Goal: Task Accomplishment & Management: Use online tool/utility

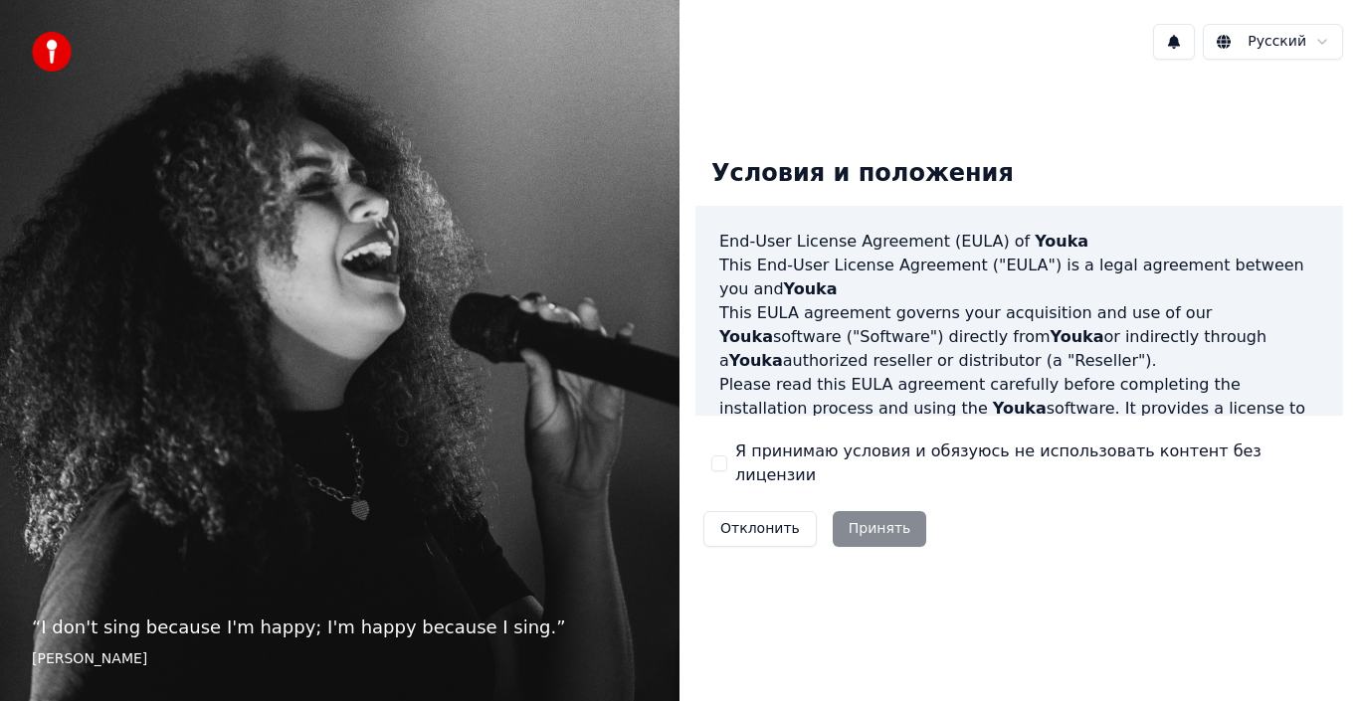
click at [725, 468] on button "Я принимаю условия и обязуюсь не использовать контент без лицензии" at bounding box center [719, 464] width 16 height 16
click at [870, 521] on button "Принять" at bounding box center [880, 529] width 95 height 36
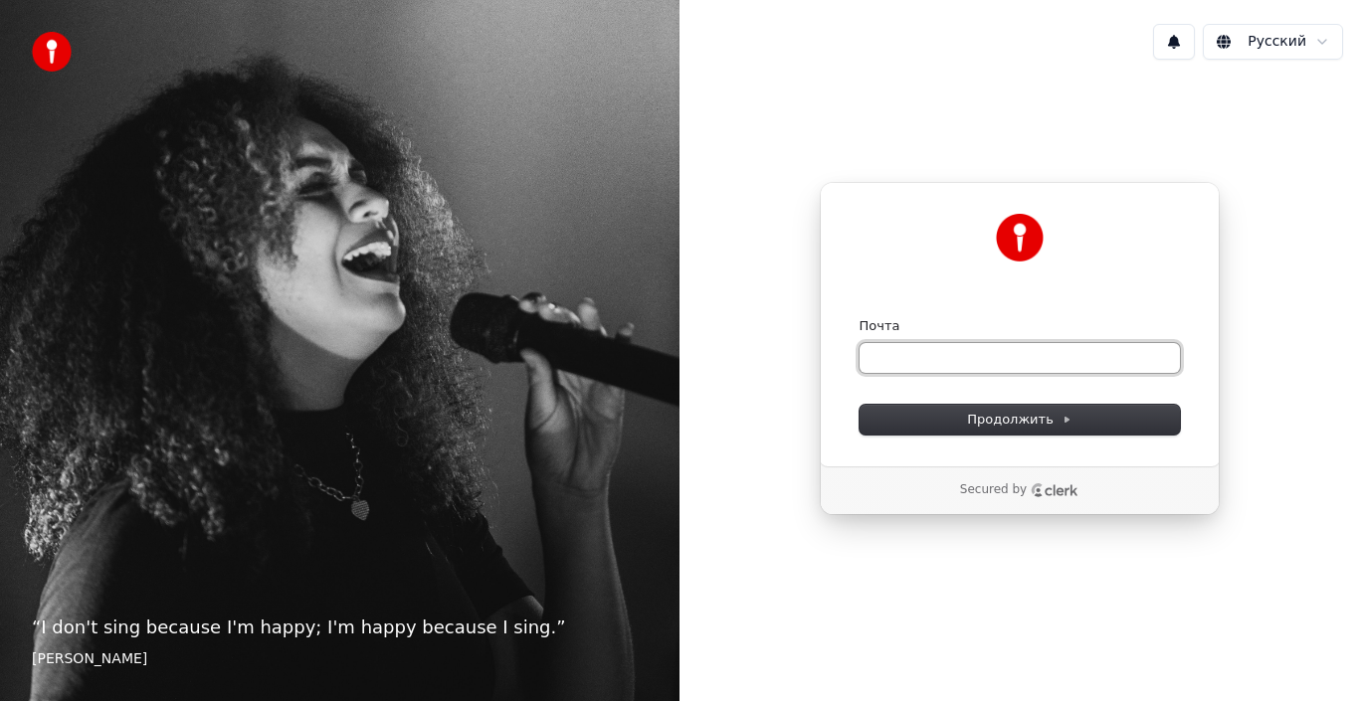
click at [916, 362] on input "Почта" at bounding box center [1020, 358] width 320 height 30
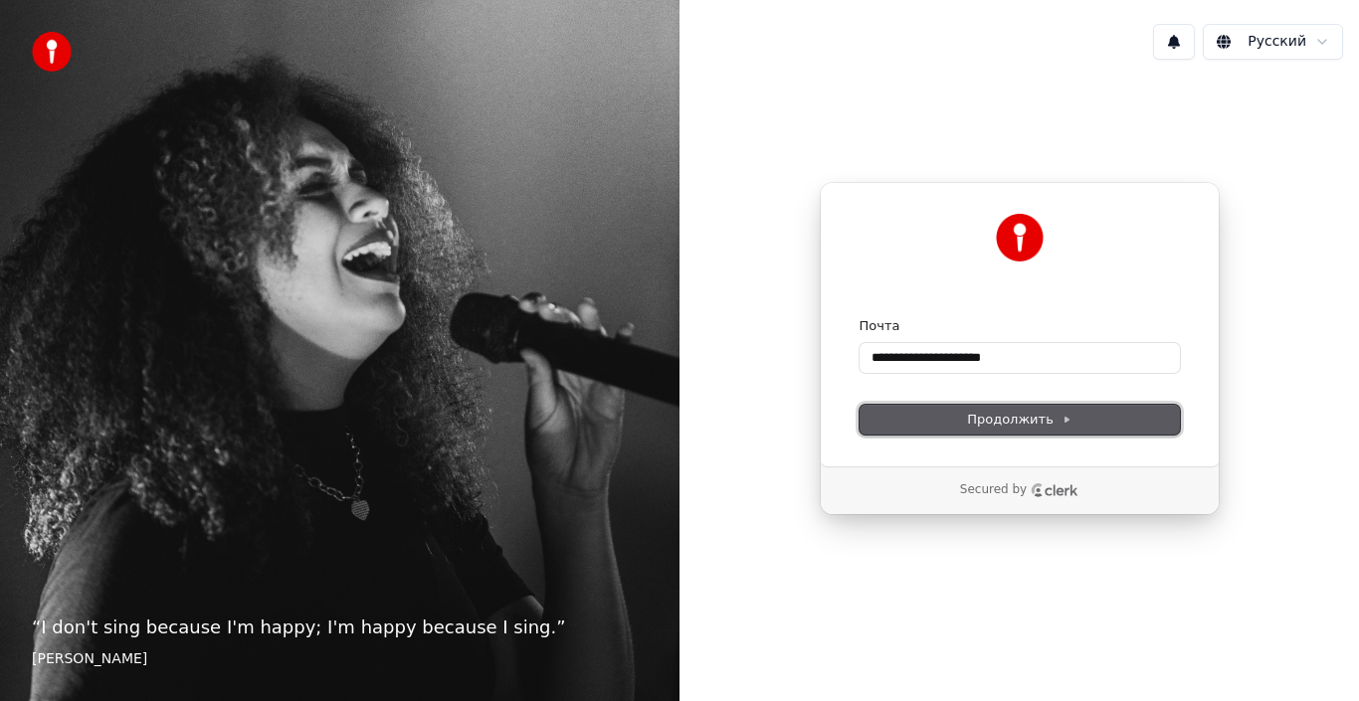
click at [960, 407] on button "Продолжить" at bounding box center [1020, 420] width 320 height 30
type input "**********"
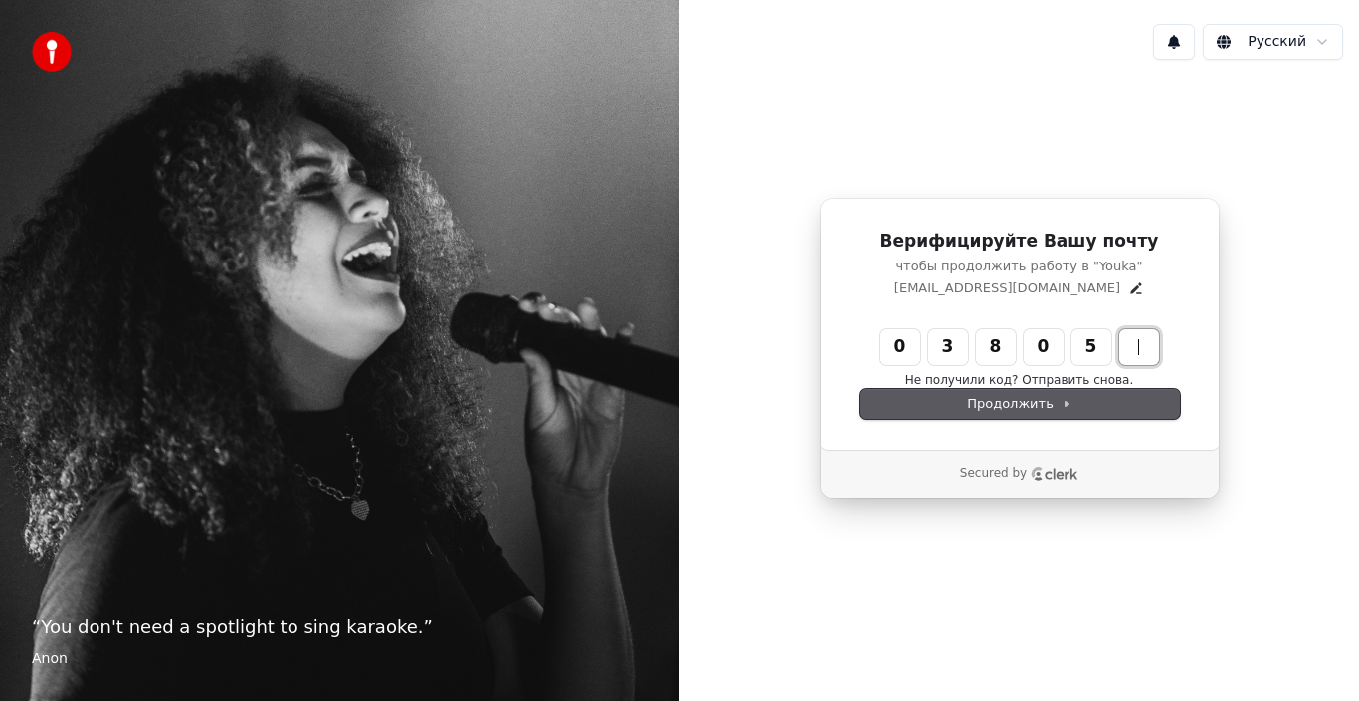
type input "******"
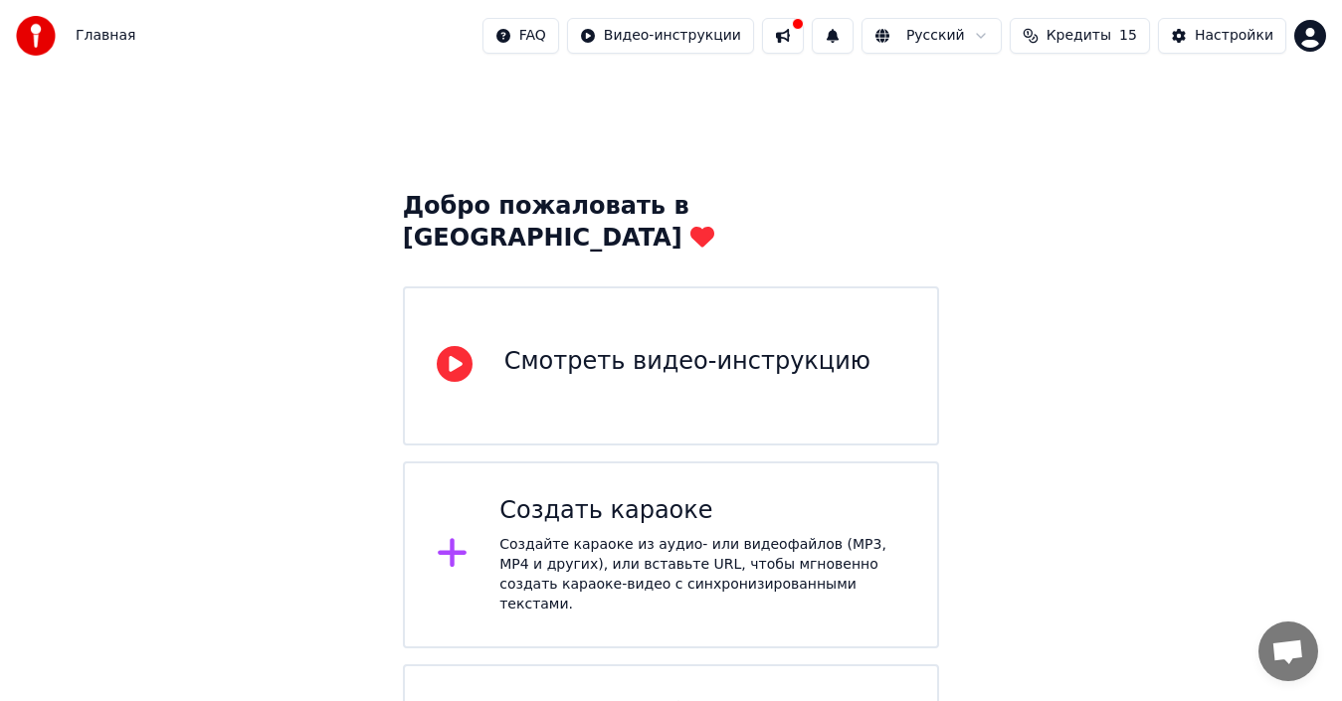
click at [718, 535] on div "Создайте караоке из аудио- или видеофайлов (MP3, MP4 и других), или вставьте UR…" at bounding box center [702, 575] width 406 height 80
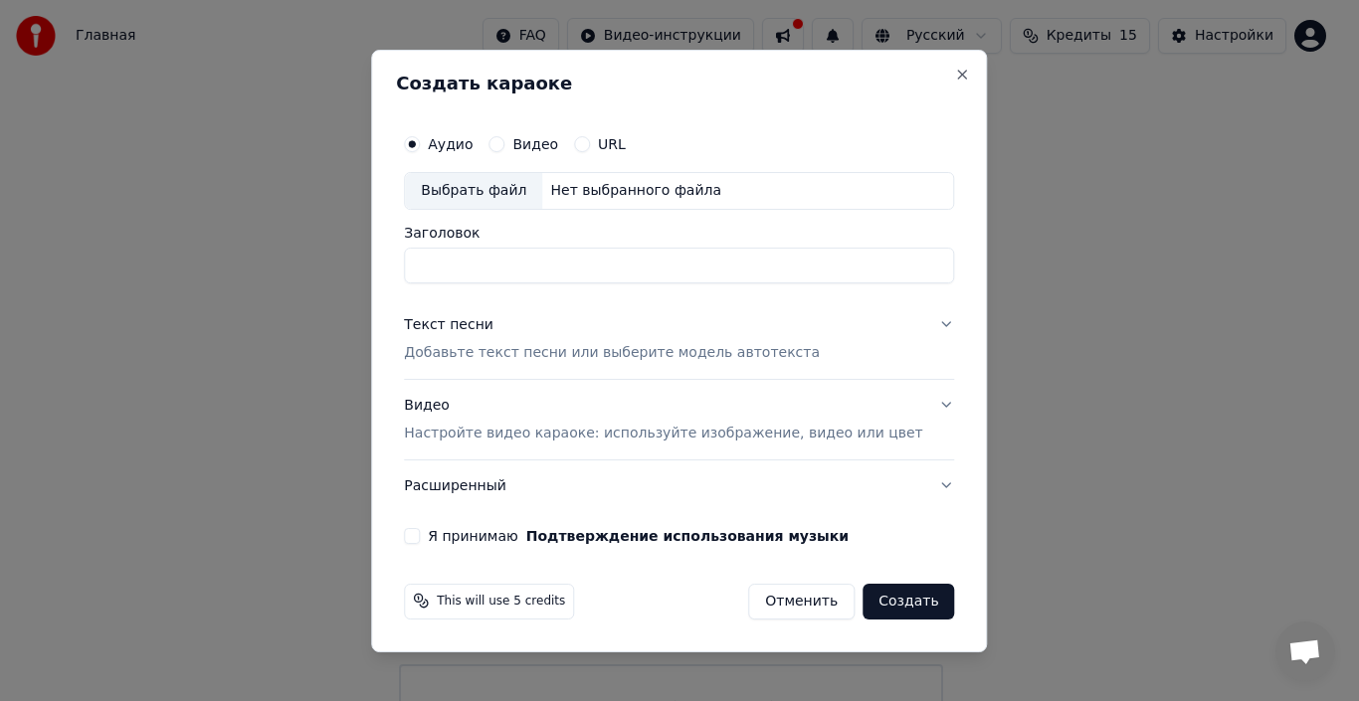
click at [513, 189] on div "Выбрать файл" at bounding box center [473, 191] width 137 height 36
click at [533, 186] on div "Выбрать файл" at bounding box center [473, 191] width 137 height 36
click at [591, 358] on p "Добавьте текст песни или выберите модель автотекста" at bounding box center [612, 353] width 416 height 20
click at [913, 321] on button "Текст песни Добавьте текст песни или выберите модель автотекста" at bounding box center [679, 339] width 550 height 80
click at [557, 351] on button "Текст песни Добавьте текст песни или выберите модель автотекста" at bounding box center [679, 339] width 550 height 80
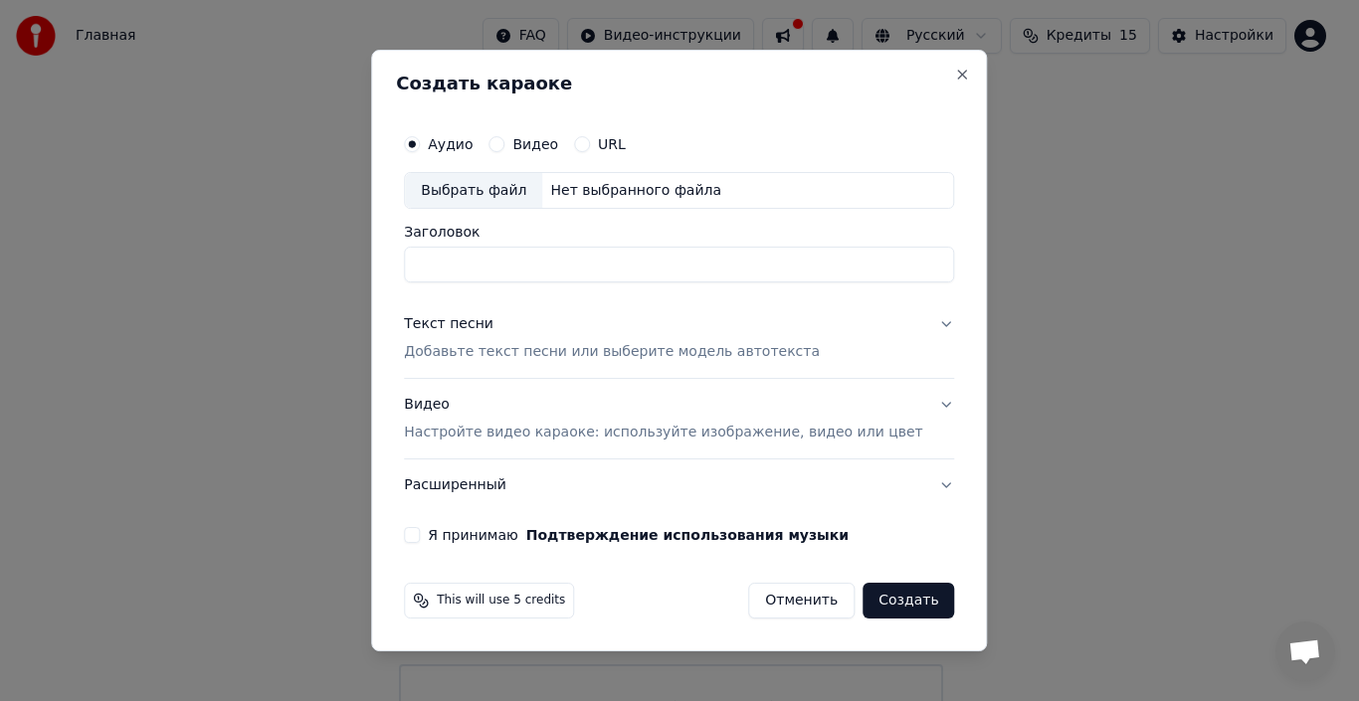
click at [485, 366] on button "Текст песни Добавьте текст песни или выберите модель автотекста" at bounding box center [679, 339] width 550 height 80
click at [490, 359] on button "Текст песни Добавьте текст песни или выберите модель автотекста" at bounding box center [679, 339] width 550 height 80
click at [490, 359] on p "Добавьте текст песни или выберите модель автотекста" at bounding box center [612, 353] width 416 height 20
click at [490, 359] on button "Текст песни Добавьте текст песни или выберите модель автотекста" at bounding box center [679, 339] width 550 height 80
click at [490, 359] on p "Добавьте текст песни или выберите модель автотекста" at bounding box center [612, 353] width 416 height 20
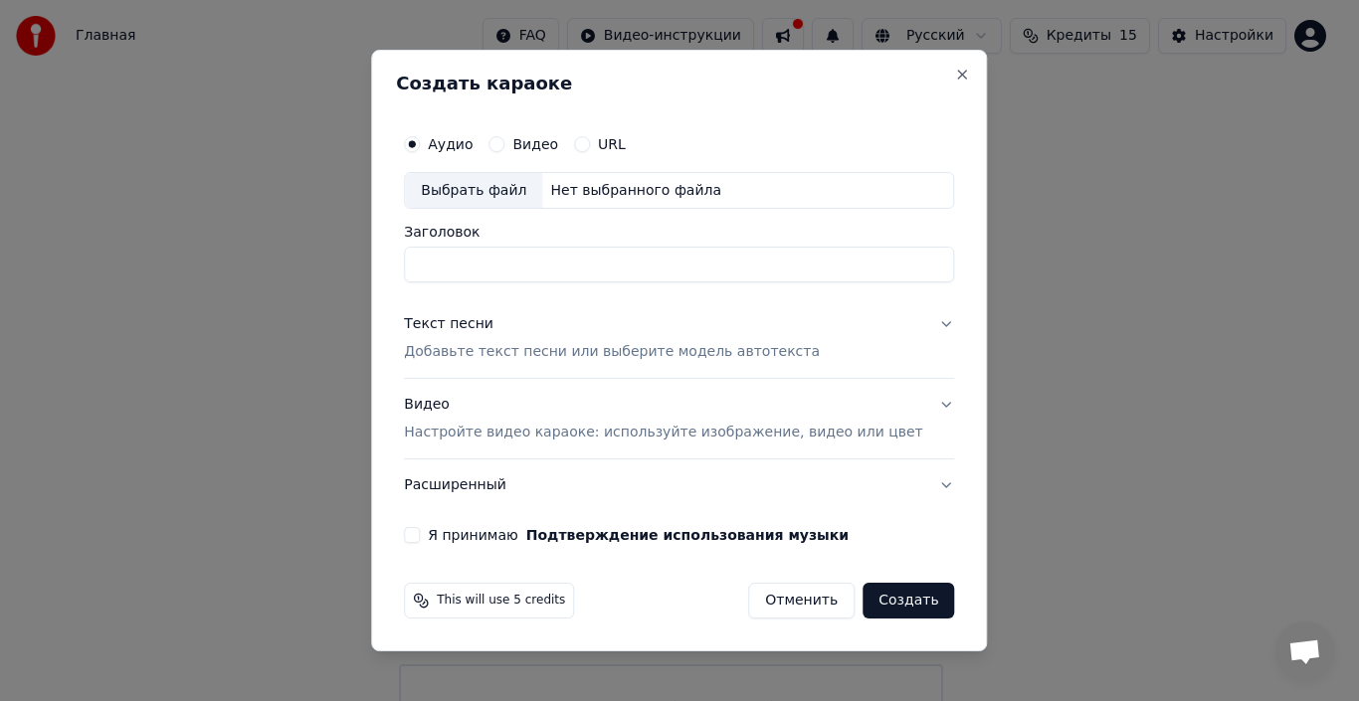
click at [491, 358] on button "Текст песни Добавьте текст песни или выберите модель автотекста" at bounding box center [679, 339] width 550 height 80
click at [597, 352] on p "Добавьте текст песни или выберите модель автотекста" at bounding box center [612, 353] width 416 height 20
click at [469, 352] on button "Текст песни Добавьте текст песни или выберите модель автотекста" at bounding box center [679, 339] width 550 height 80
click at [469, 329] on div "Текст песни" at bounding box center [449, 325] width 90 height 20
click at [916, 323] on button "Текст песни Добавьте текст песни или выберите модель автотекста" at bounding box center [679, 339] width 550 height 80
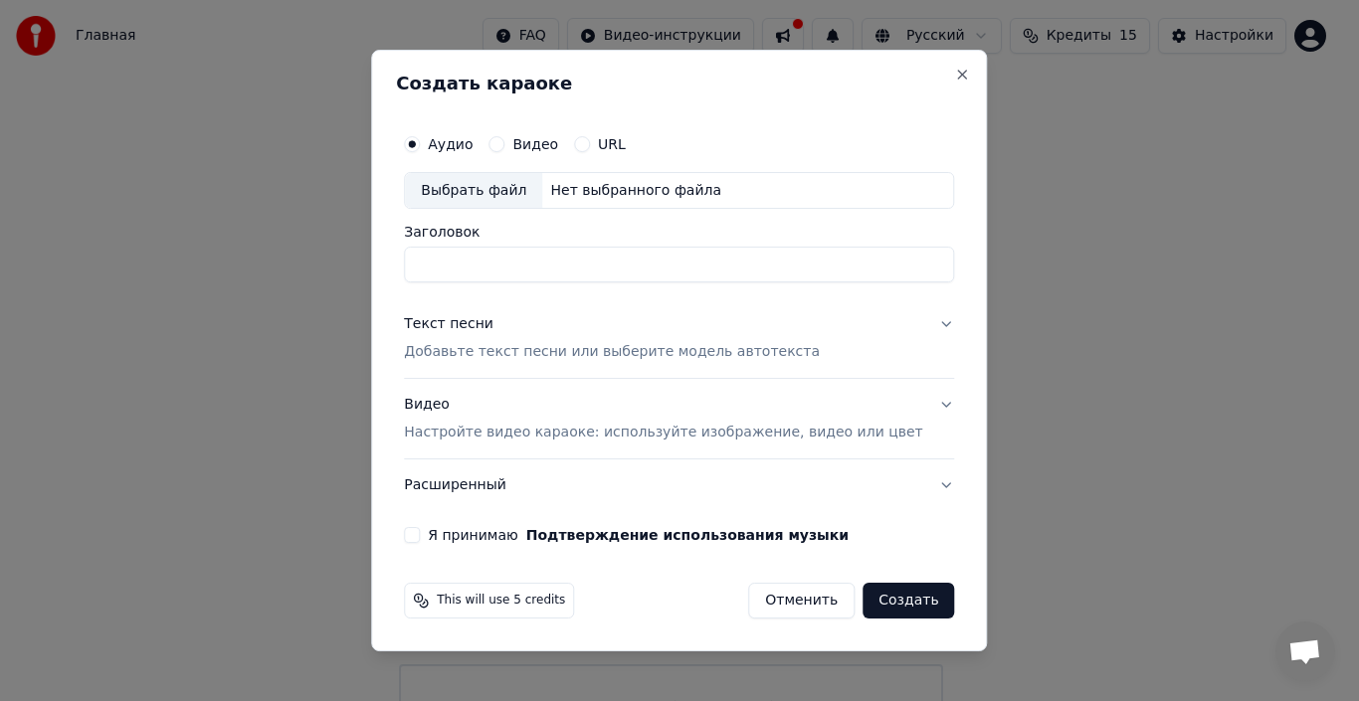
click at [469, 255] on input "Заголовок" at bounding box center [679, 266] width 550 height 36
click at [499, 180] on div "Выбрать файл" at bounding box center [473, 191] width 137 height 36
click at [524, 197] on div "Выбрать файл" at bounding box center [473, 191] width 137 height 36
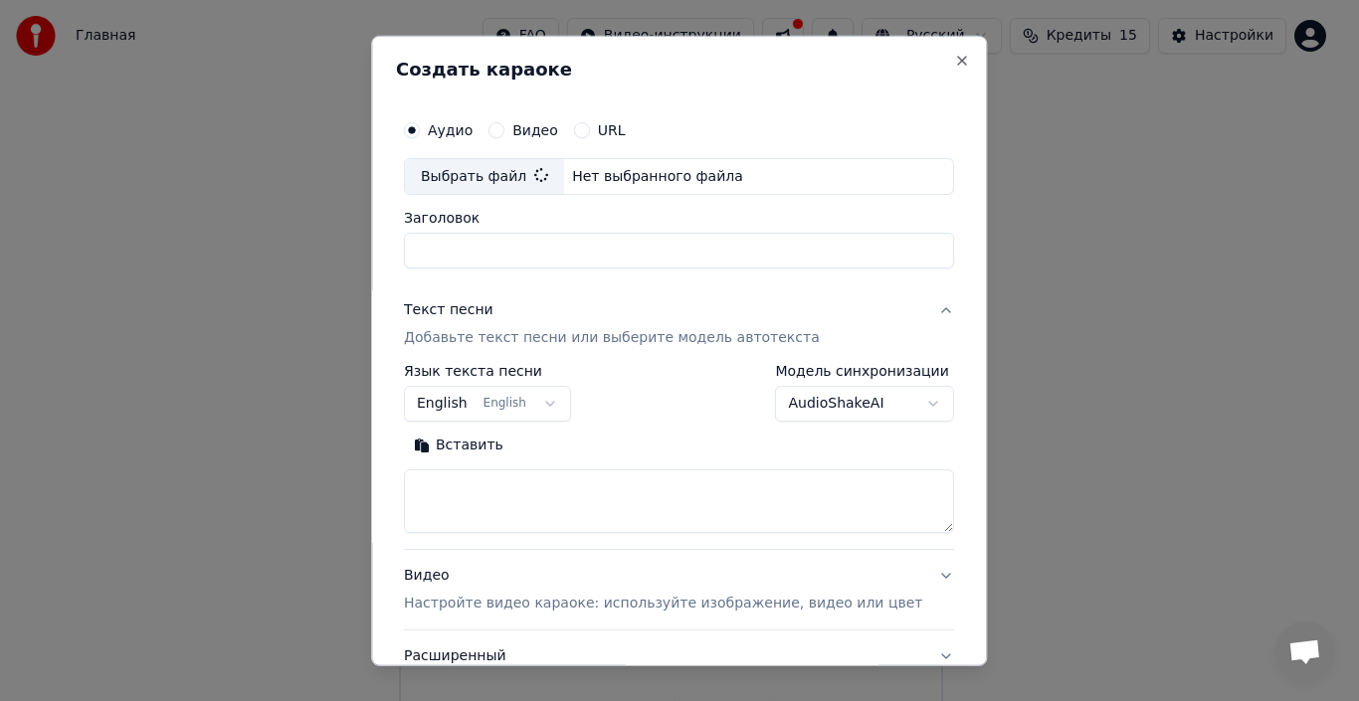
click at [531, 407] on button "English English" at bounding box center [487, 404] width 167 height 36
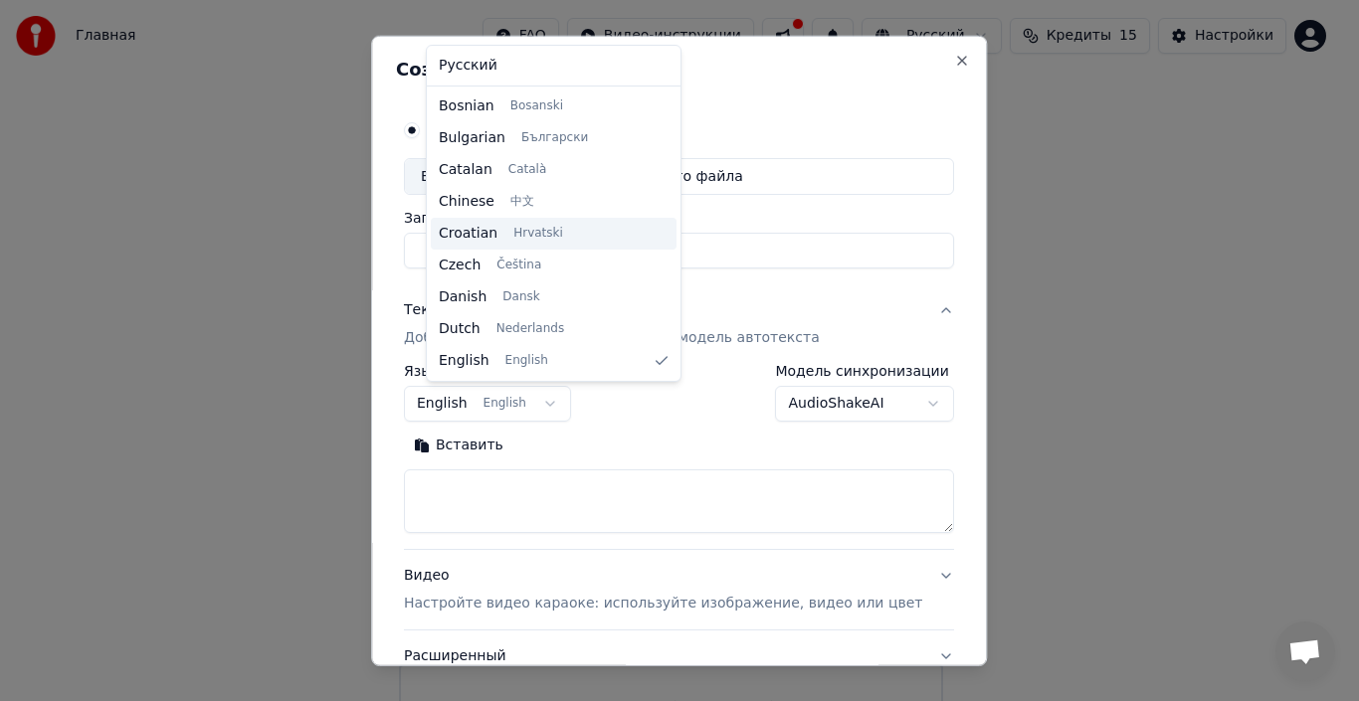
type input "**********"
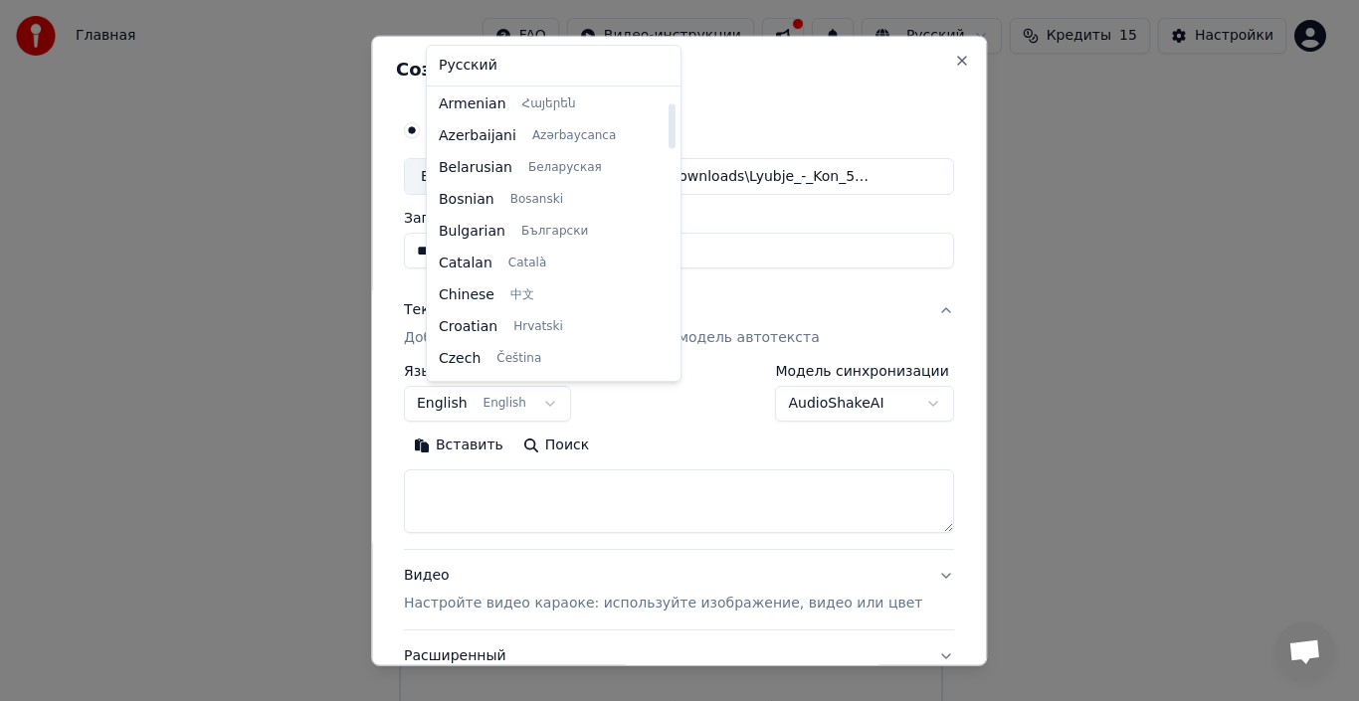
scroll to position [99, 0]
select select "**"
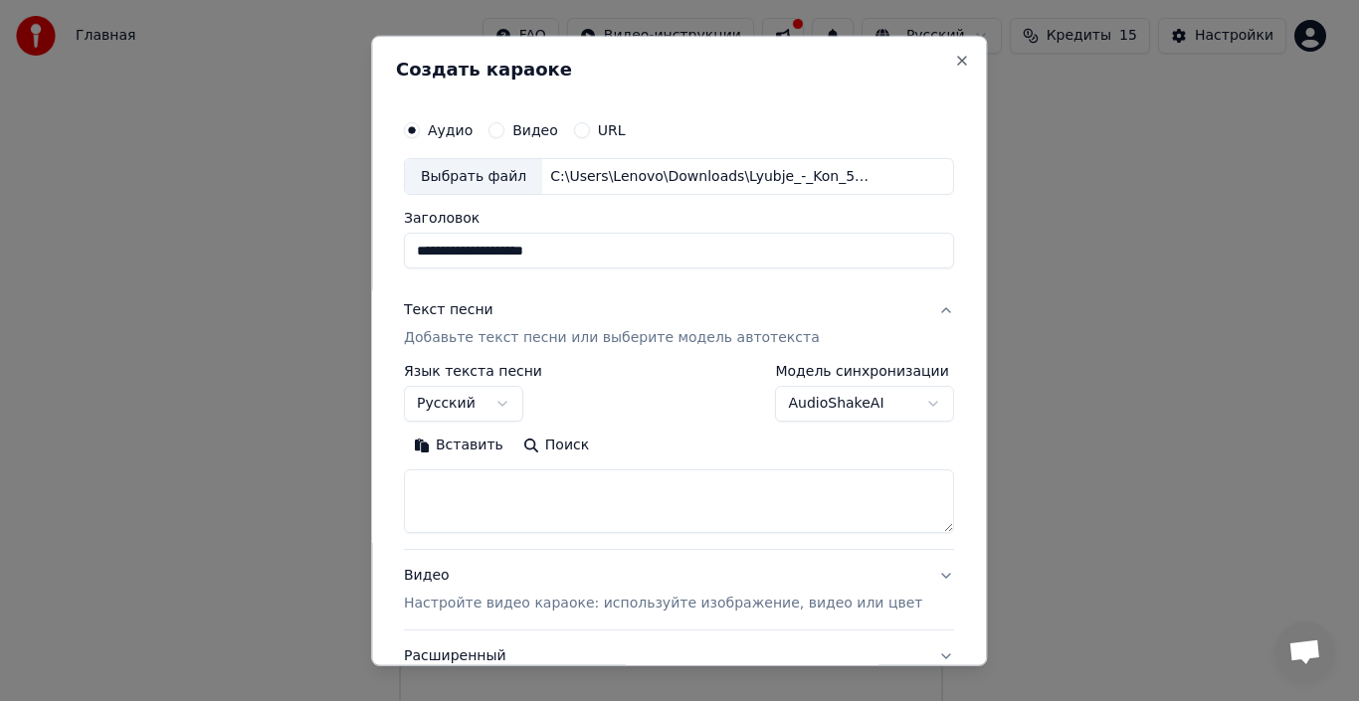
scroll to position [156, 0]
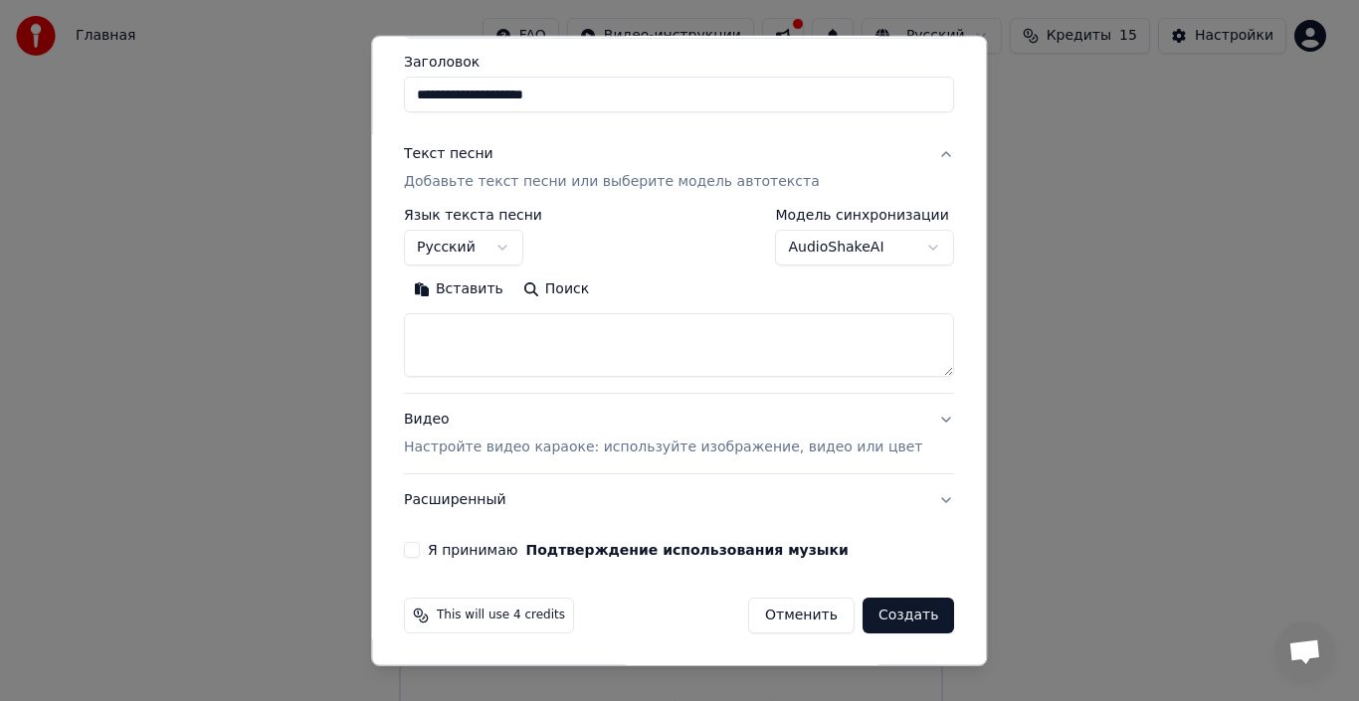
click at [902, 416] on button "Видео Настройте видео караоке: используйте изображение, видео или цвет" at bounding box center [679, 434] width 550 height 80
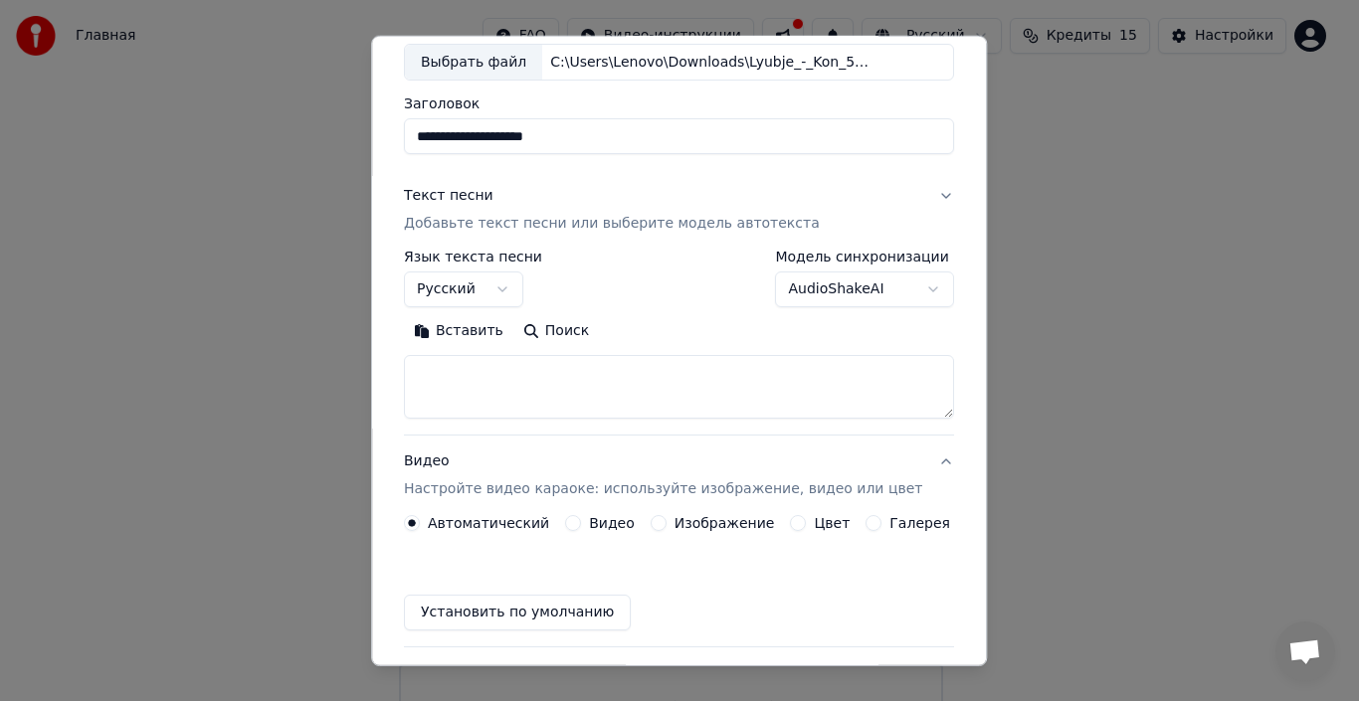
scroll to position [102, 0]
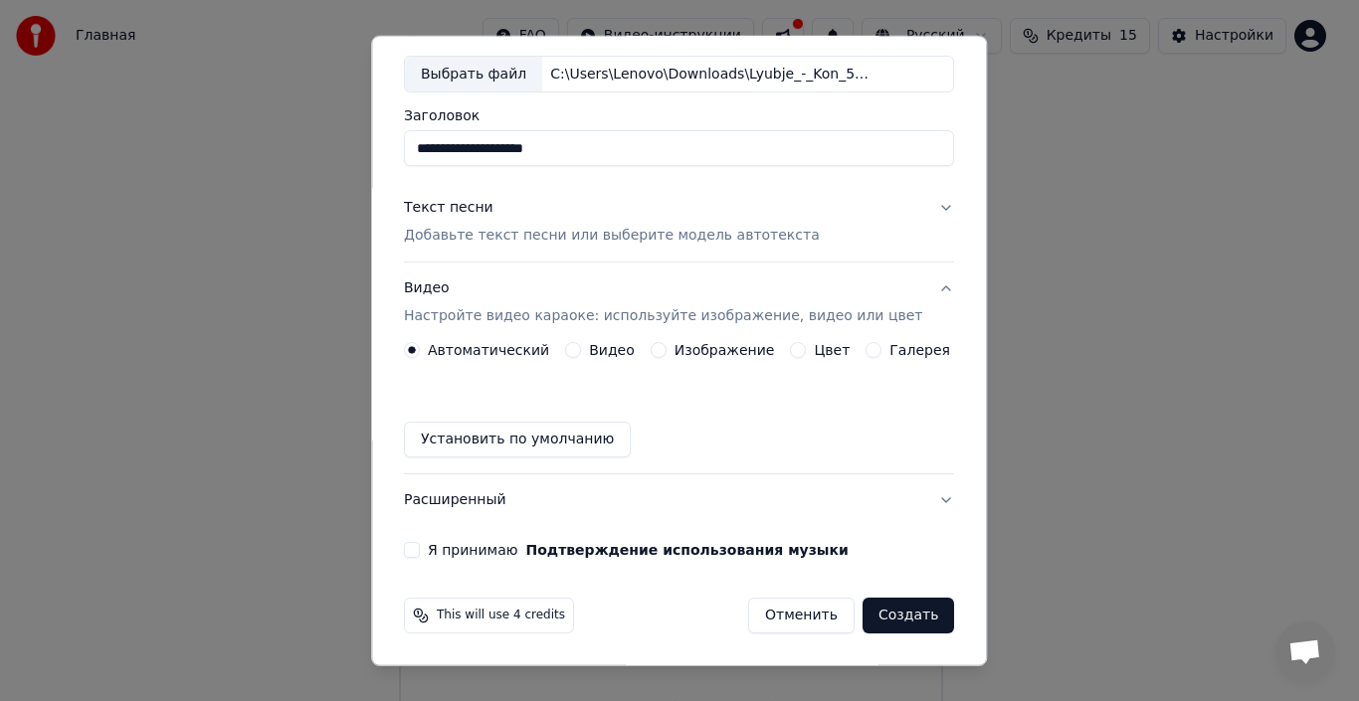
click at [714, 352] on label "Изображение" at bounding box center [725, 350] width 100 height 14
click at [667, 352] on button "Изображение" at bounding box center [659, 350] width 16 height 16
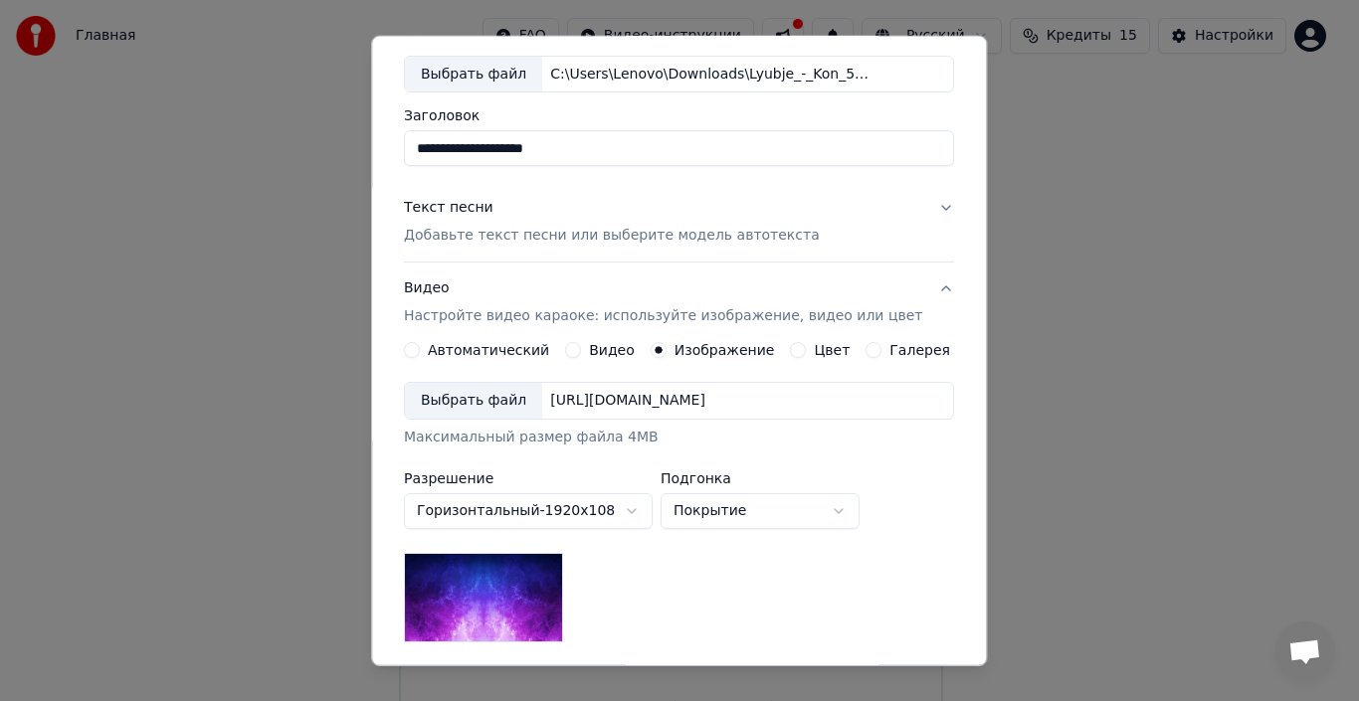
click at [493, 390] on div "Выбрать файл" at bounding box center [473, 401] width 137 height 36
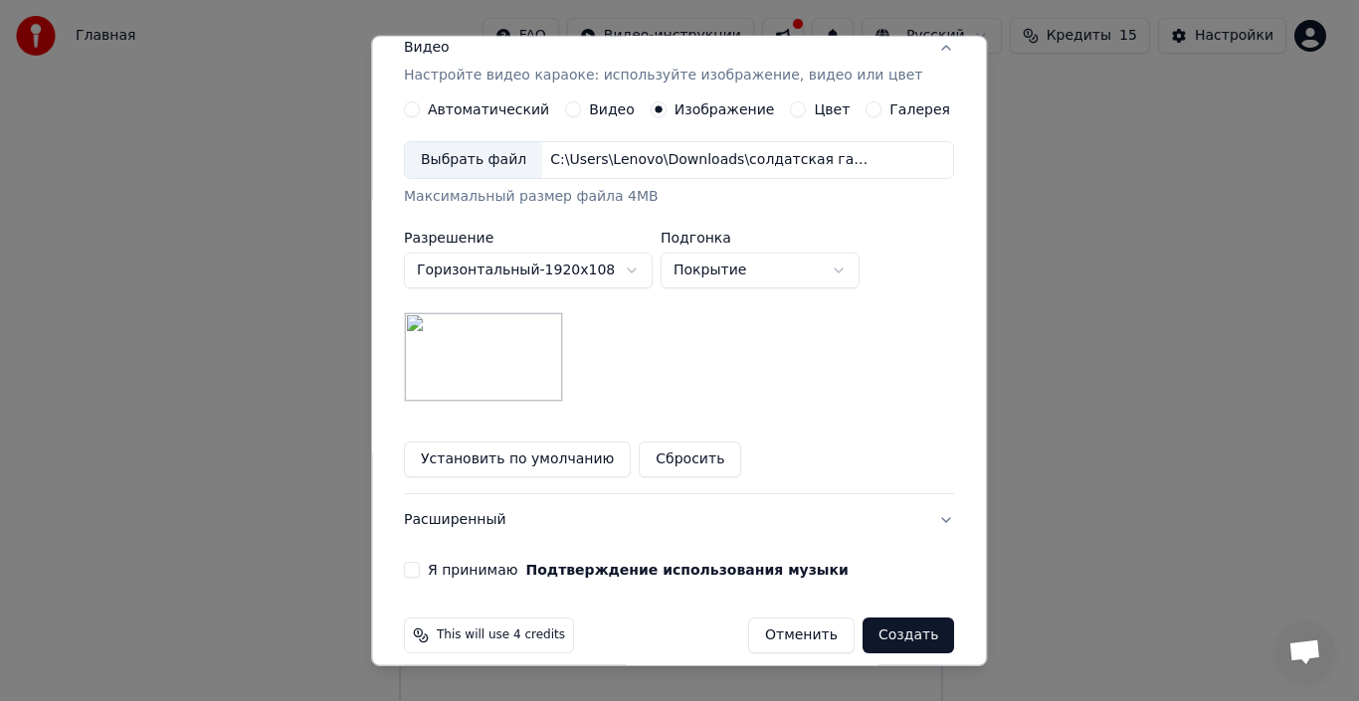
scroll to position [363, 0]
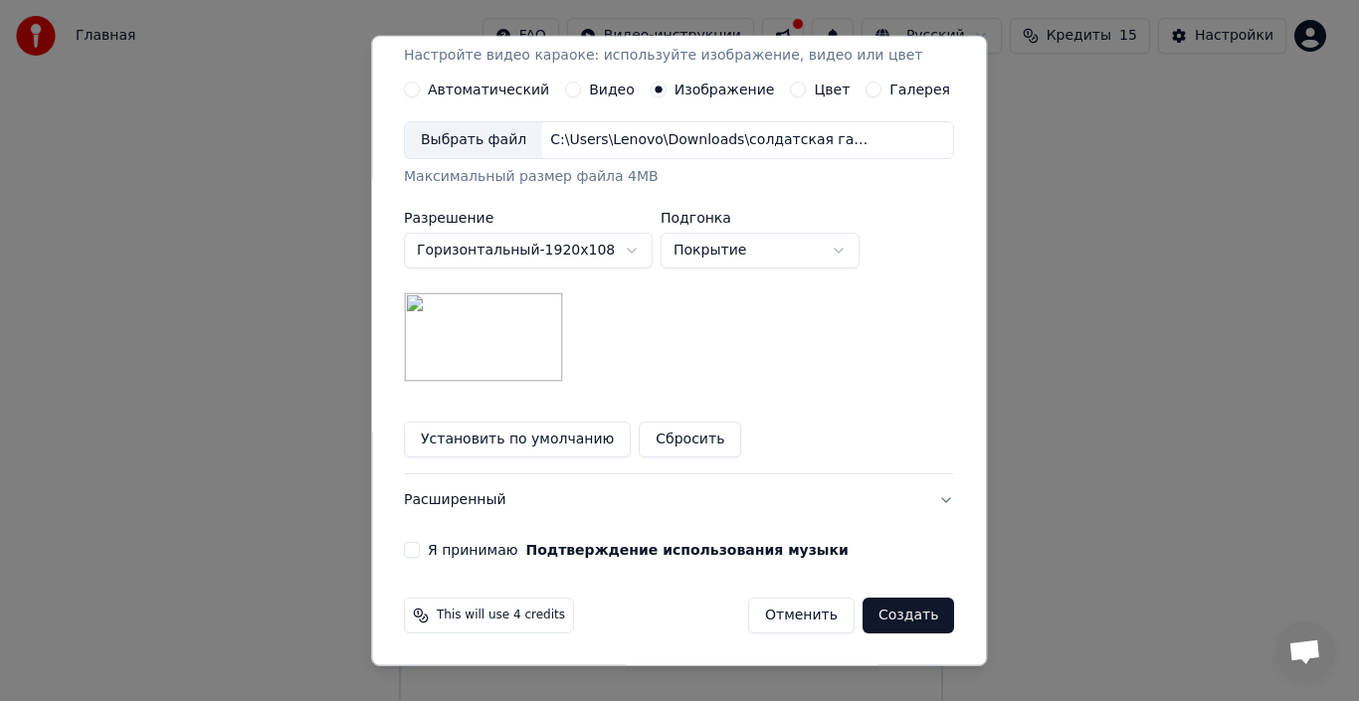
drag, startPoint x: 424, startPoint y: 556, endPoint x: 440, endPoint y: 543, distance: 20.5
click at [420, 551] on button "Я принимаю Подтверждение использования музыки" at bounding box center [412, 550] width 16 height 16
click at [487, 508] on button "Расширенный" at bounding box center [679, 501] width 550 height 52
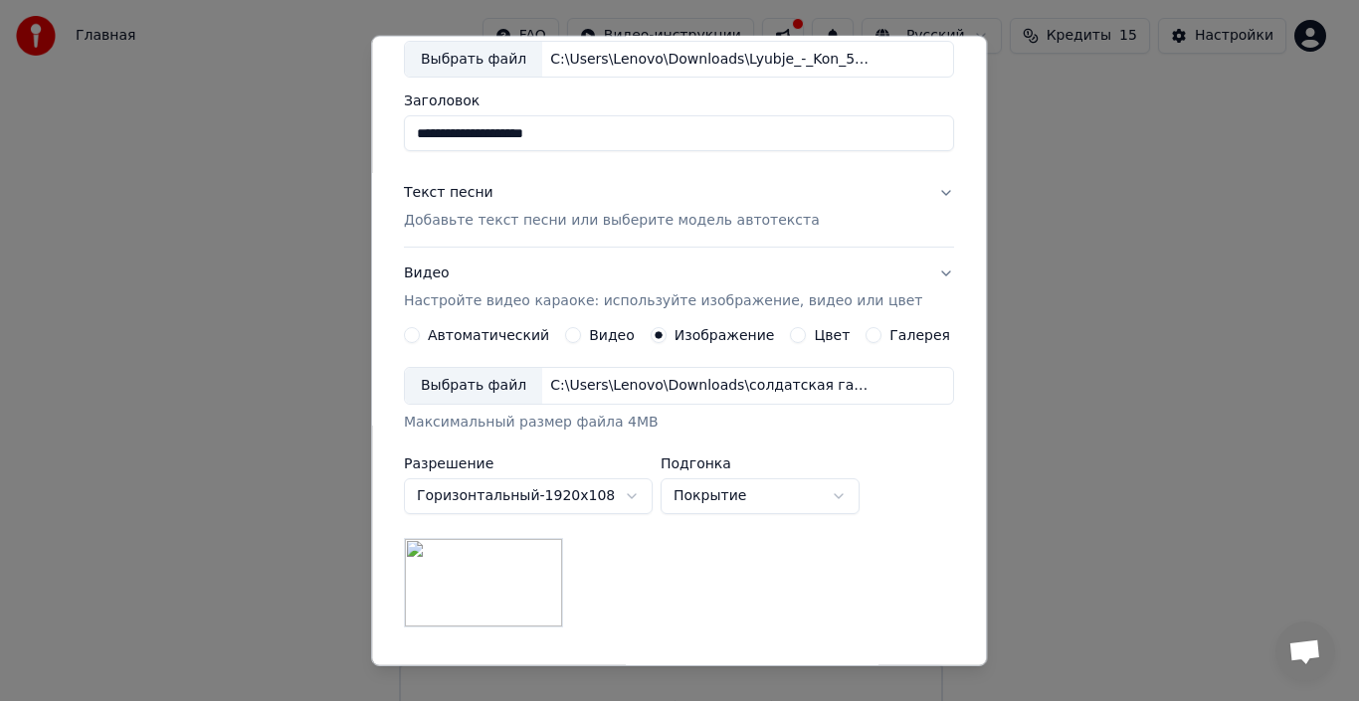
scroll to position [45, 0]
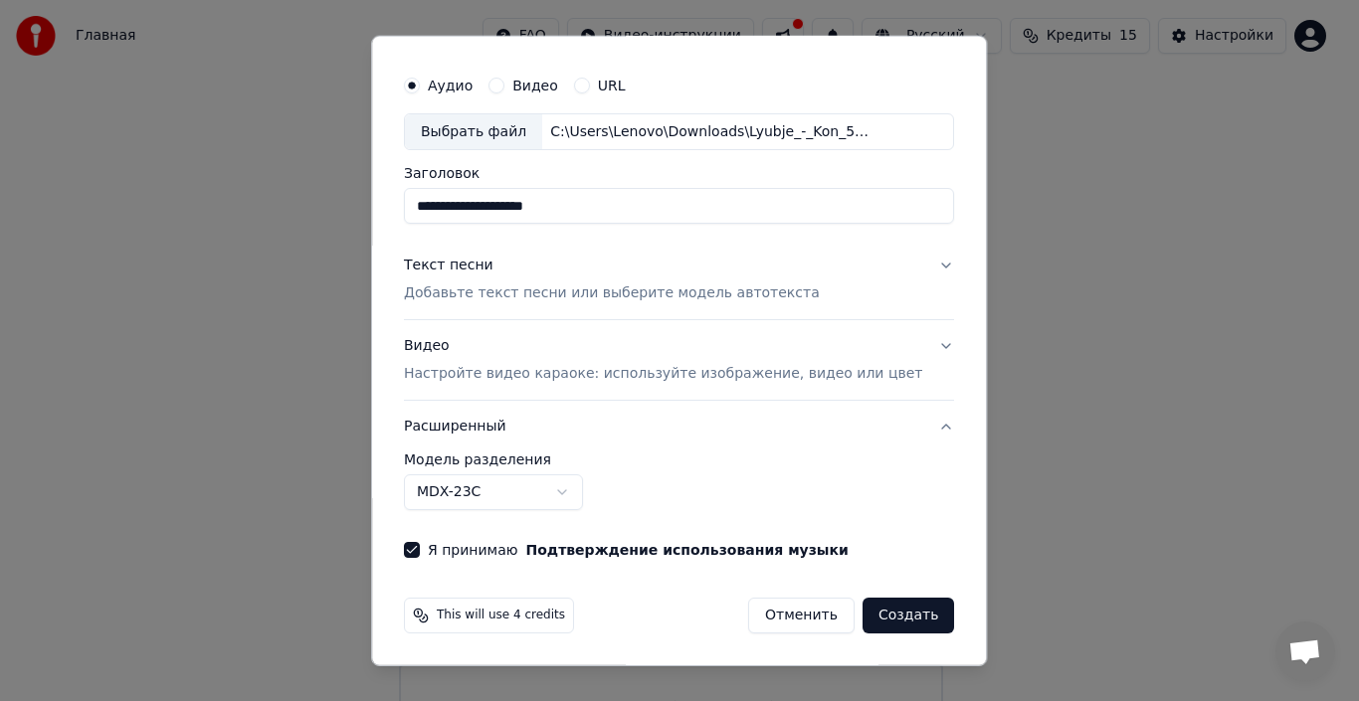
click at [869, 618] on button "Создать" at bounding box center [909, 616] width 92 height 36
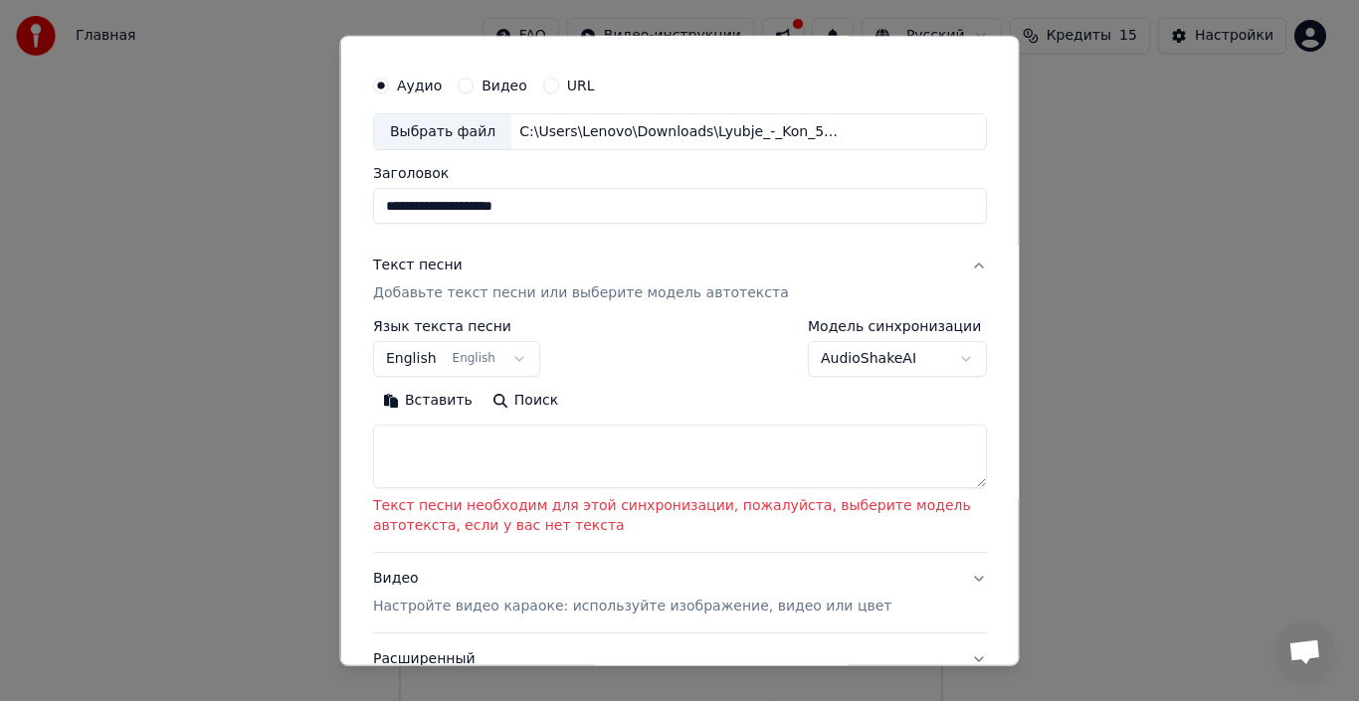
click at [844, 360] on button "AudioShakeAI" at bounding box center [897, 359] width 179 height 36
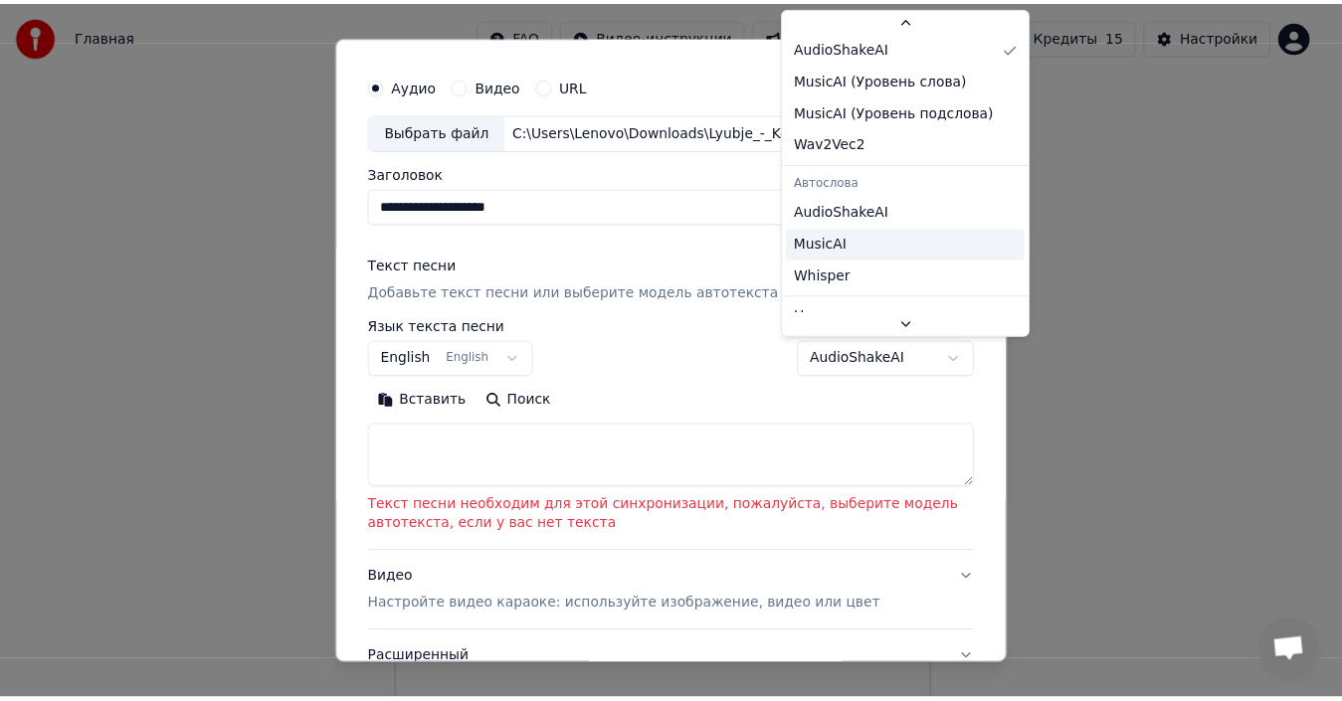
scroll to position [31, 0]
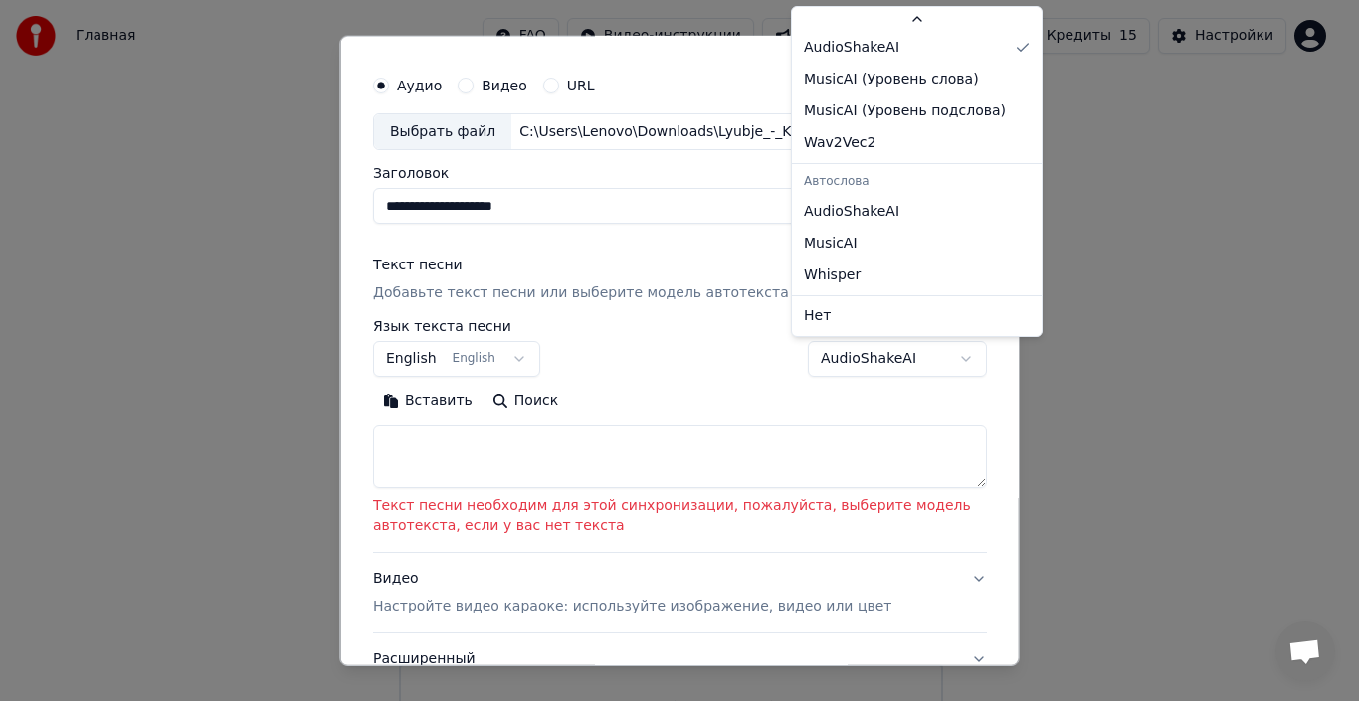
select select "**********"
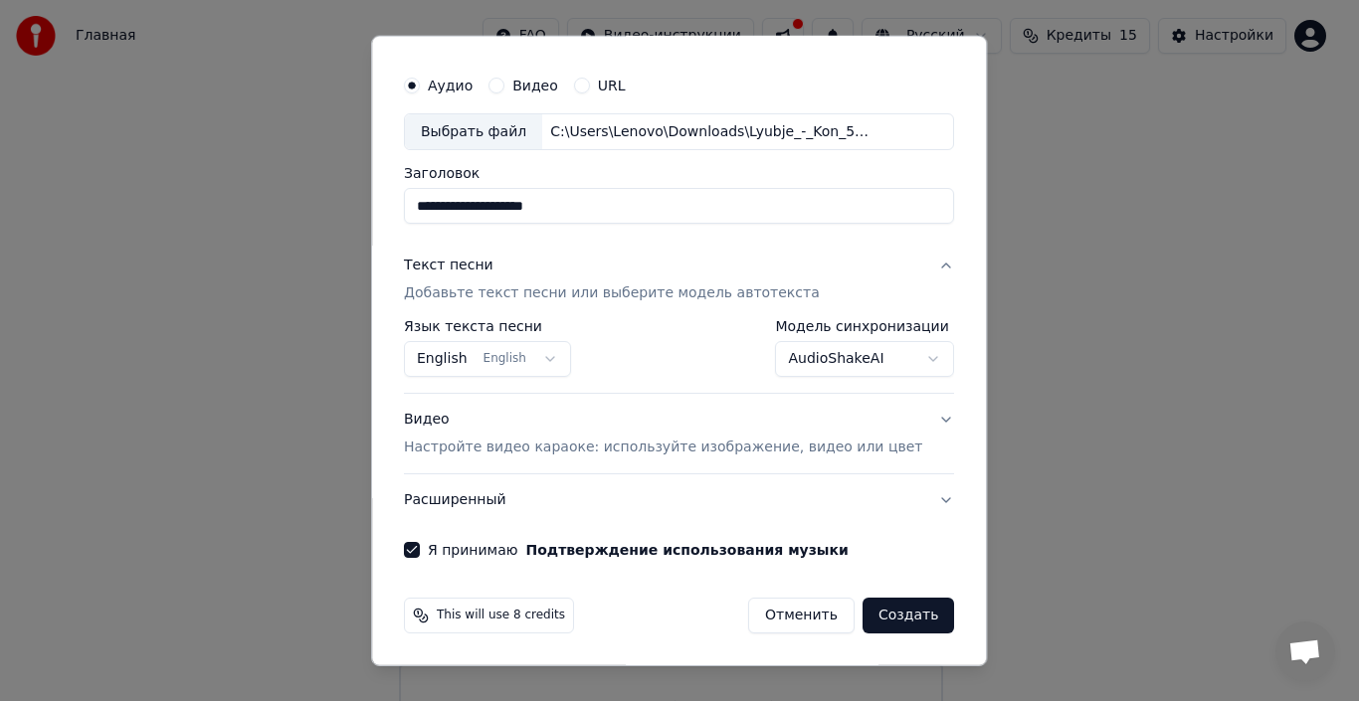
click at [876, 615] on button "Создать" at bounding box center [909, 616] width 92 height 36
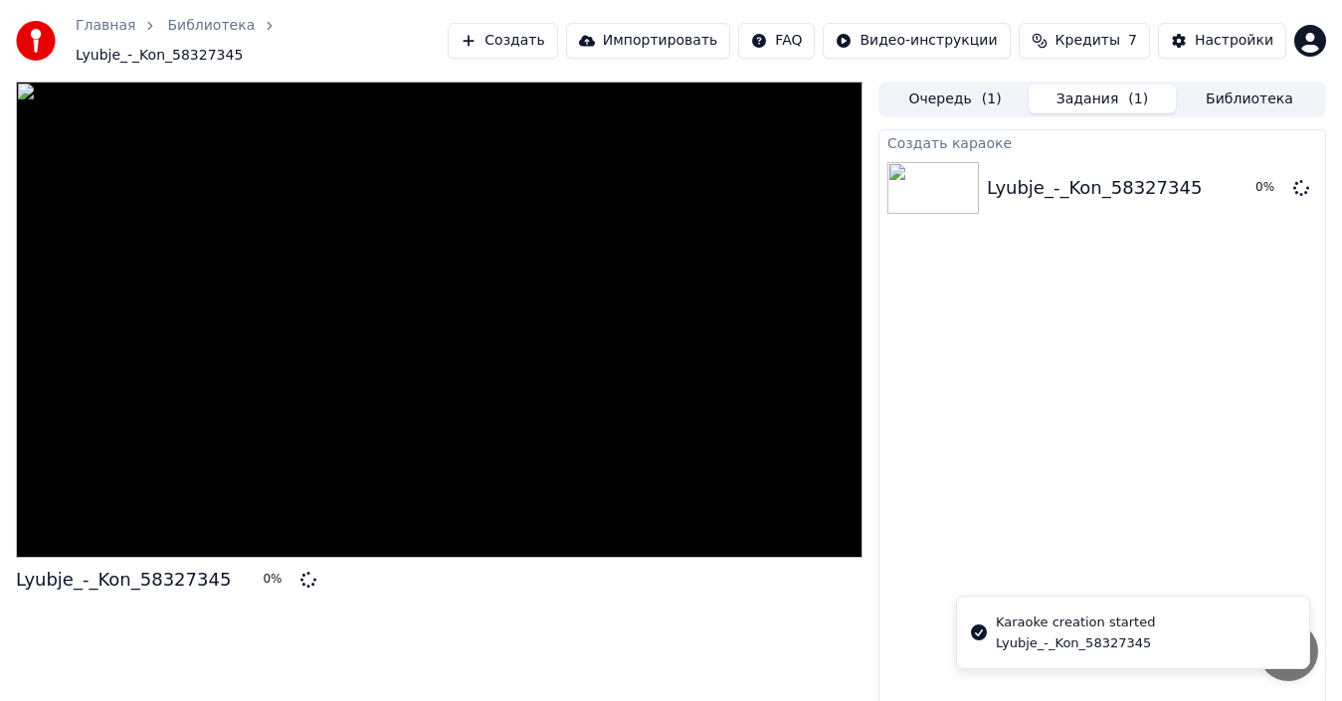
click at [601, 306] on div at bounding box center [439, 320] width 847 height 477
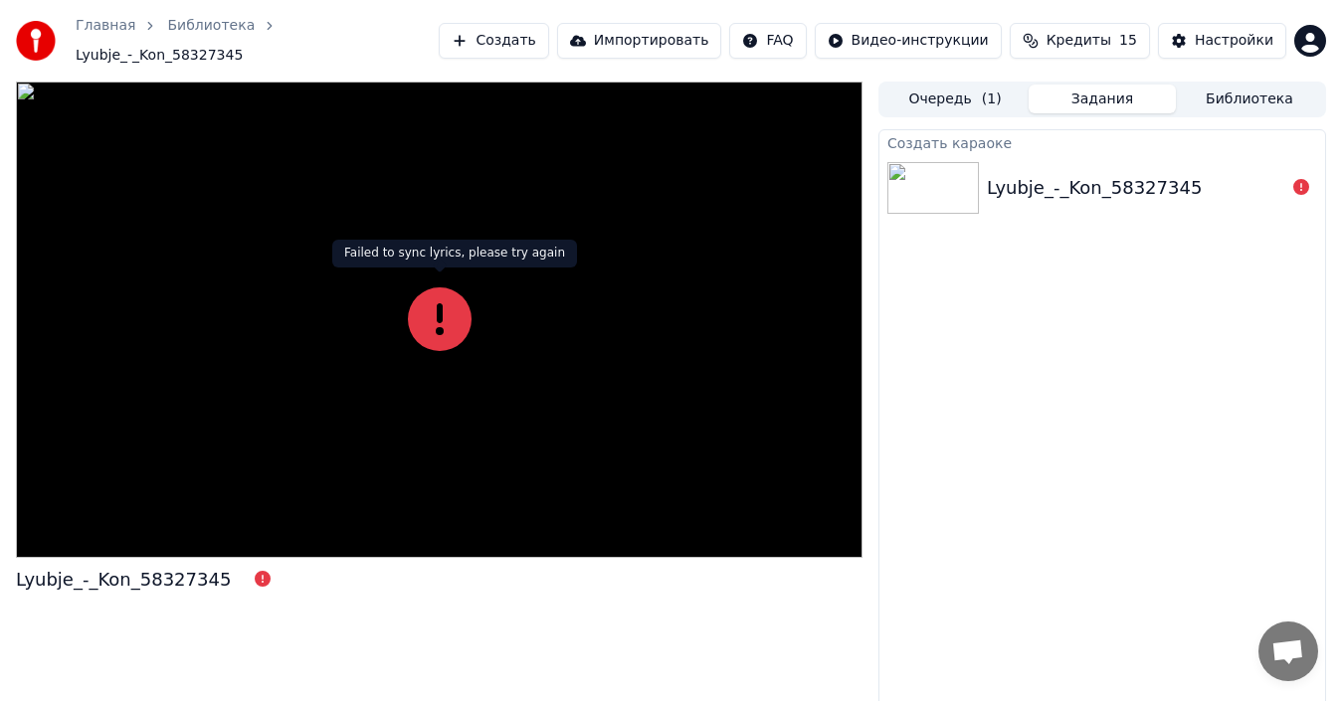
click at [441, 297] on icon at bounding box center [440, 320] width 64 height 64
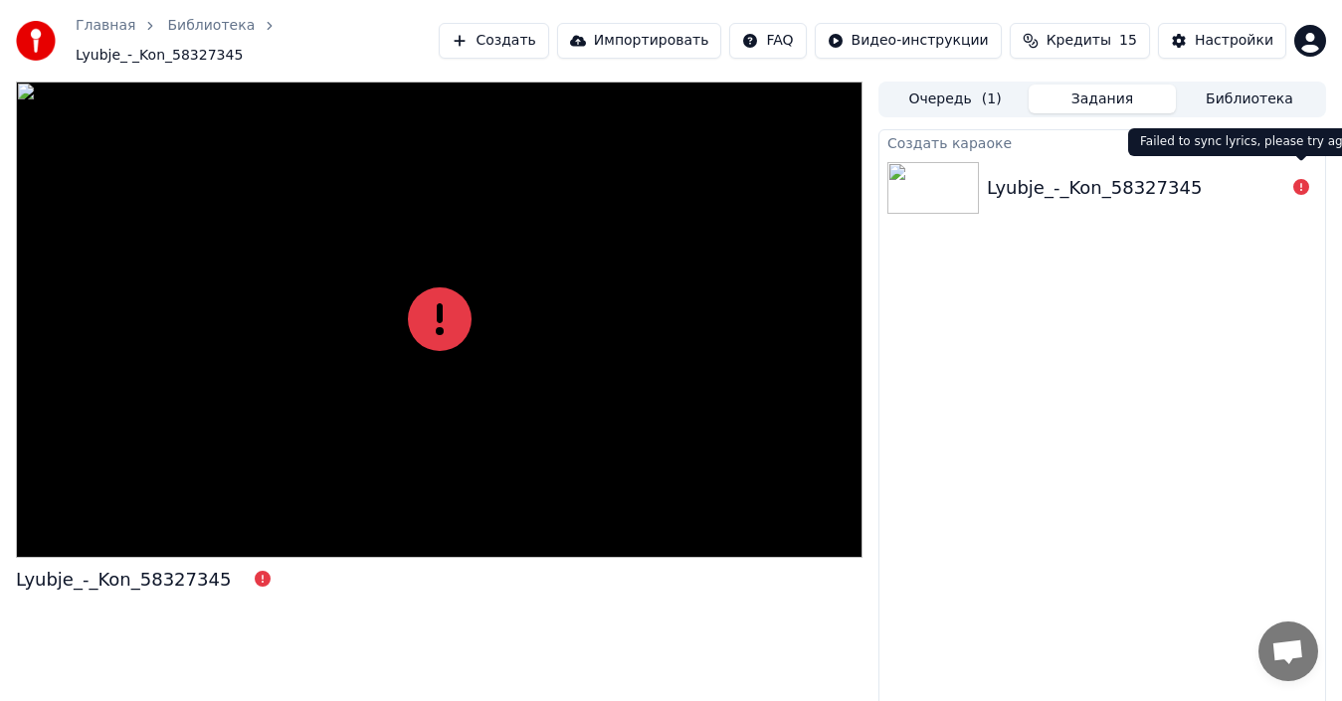
click at [1300, 179] on icon at bounding box center [1301, 187] width 16 height 16
click at [1300, 183] on icon at bounding box center [1301, 187] width 16 height 16
click at [1179, 160] on div "Lyubje_-_Kon_58327345" at bounding box center [1102, 188] width 446 height 68
click at [255, 571] on icon at bounding box center [263, 579] width 16 height 16
click at [549, 187] on div at bounding box center [439, 320] width 847 height 477
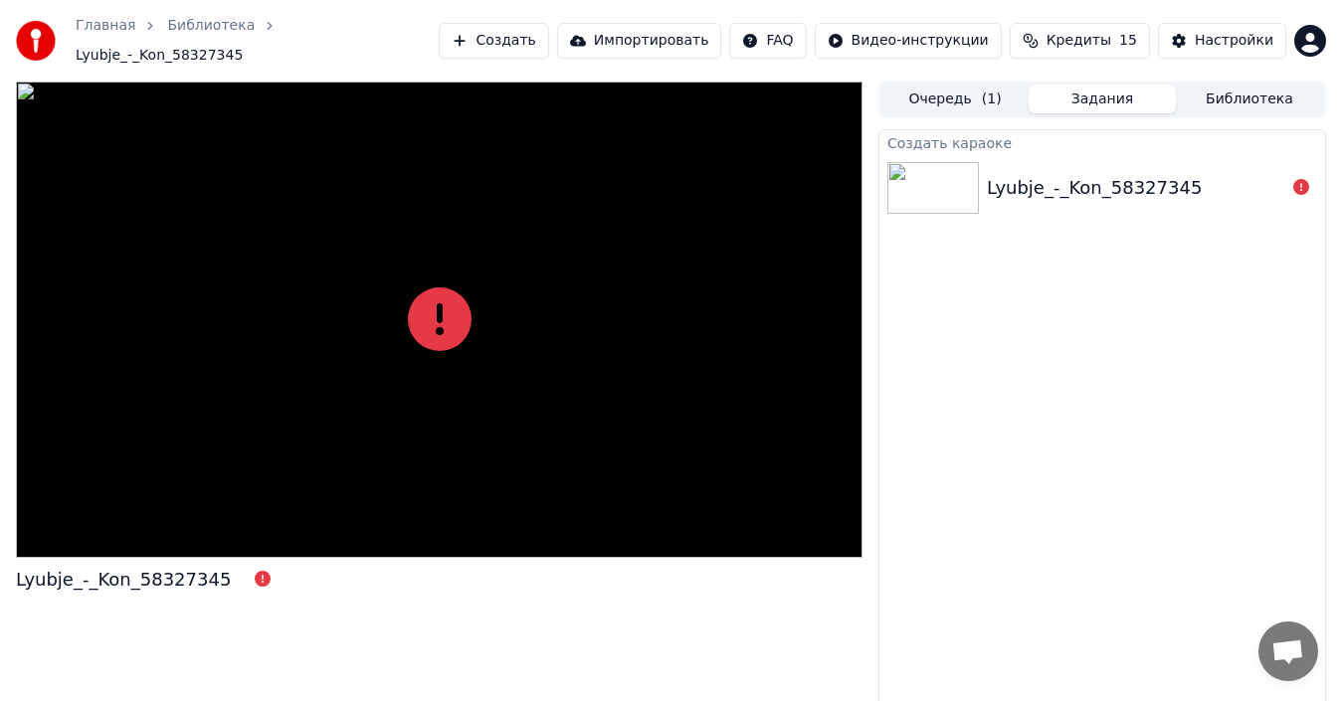
click at [944, 199] on img at bounding box center [933, 188] width 92 height 52
click at [1031, 342] on div "Создать караоке Lyubje_-_Kon_58327345" at bounding box center [1102, 427] width 448 height 596
click at [986, 90] on span "( 1 )" at bounding box center [992, 100] width 20 height 20
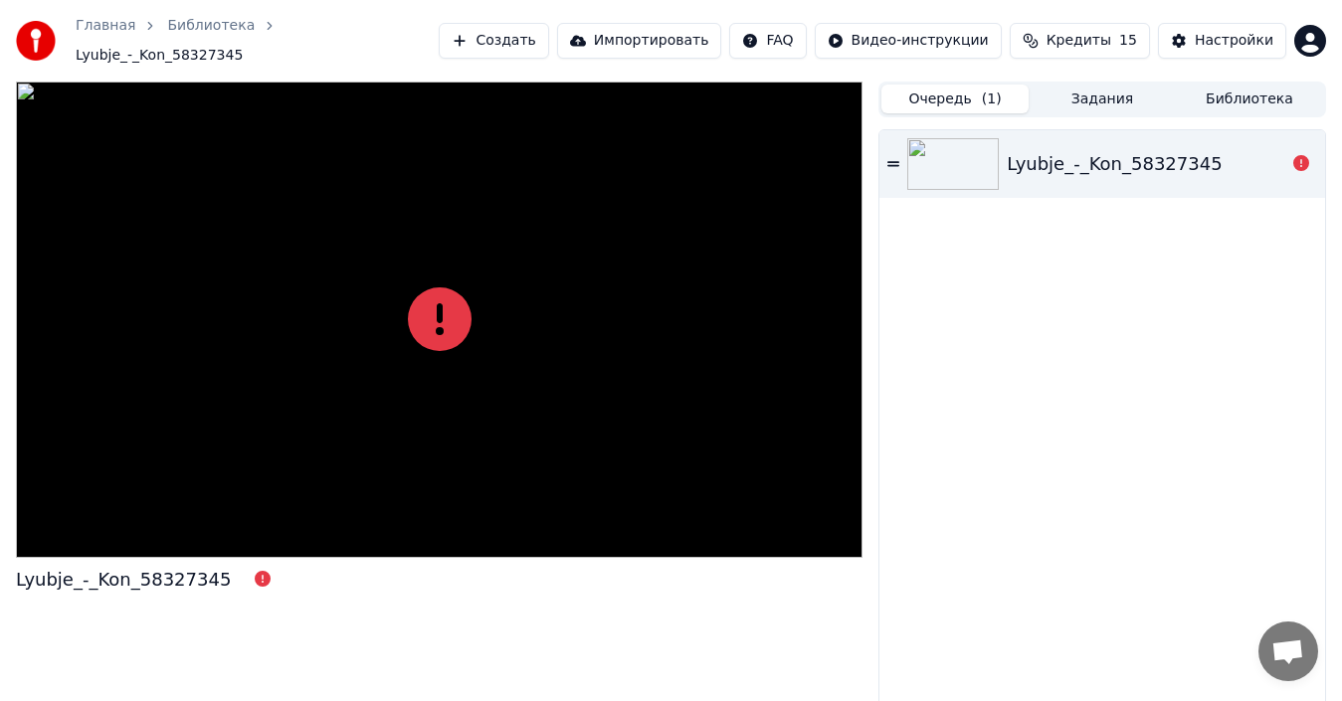
click at [964, 154] on img at bounding box center [953, 164] width 92 height 52
click at [1300, 157] on icon at bounding box center [1301, 163] width 16 height 16
click at [1246, 151] on div "Lyubje_-_Kon_58327345" at bounding box center [1146, 164] width 279 height 28
click at [428, 301] on icon at bounding box center [440, 320] width 64 height 64
click at [430, 301] on icon at bounding box center [440, 320] width 64 height 64
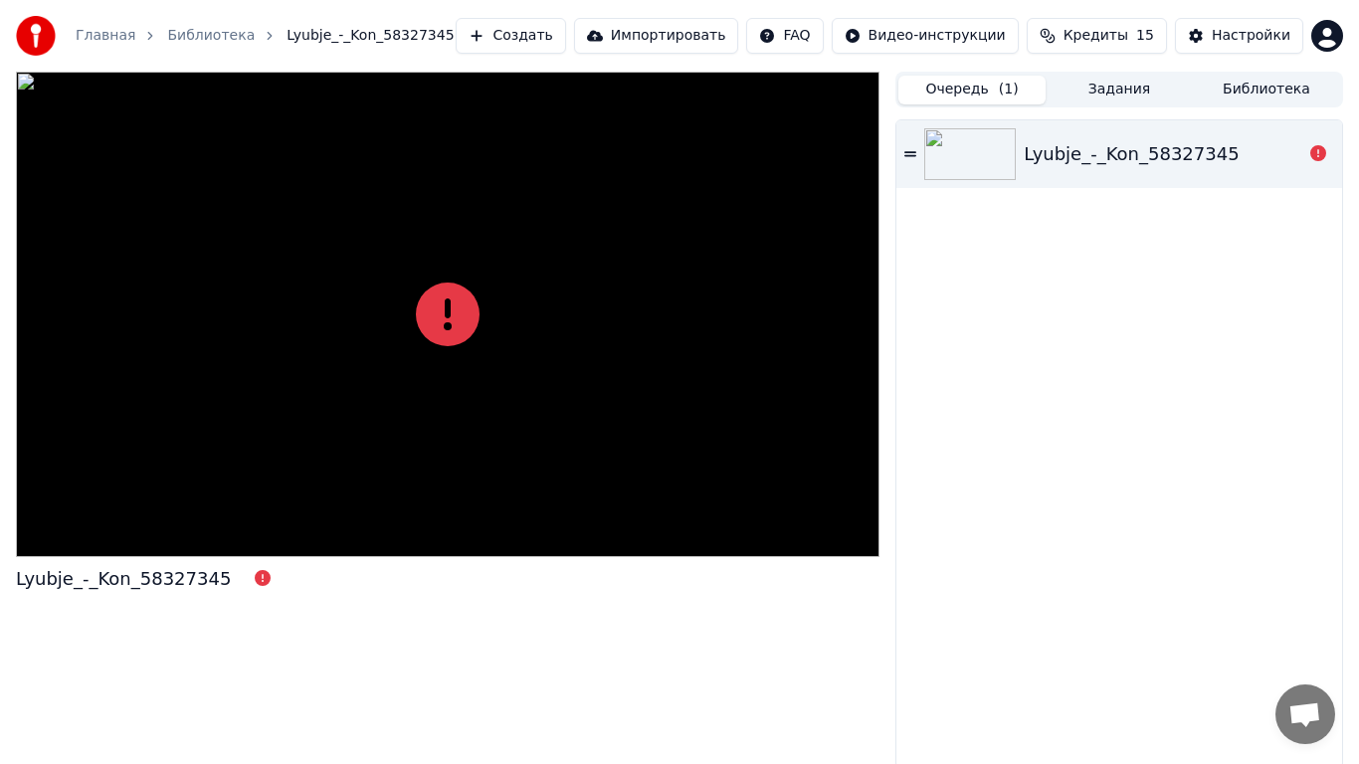
drag, startPoint x: 656, startPoint y: 401, endPoint x: 489, endPoint y: 584, distance: 247.2
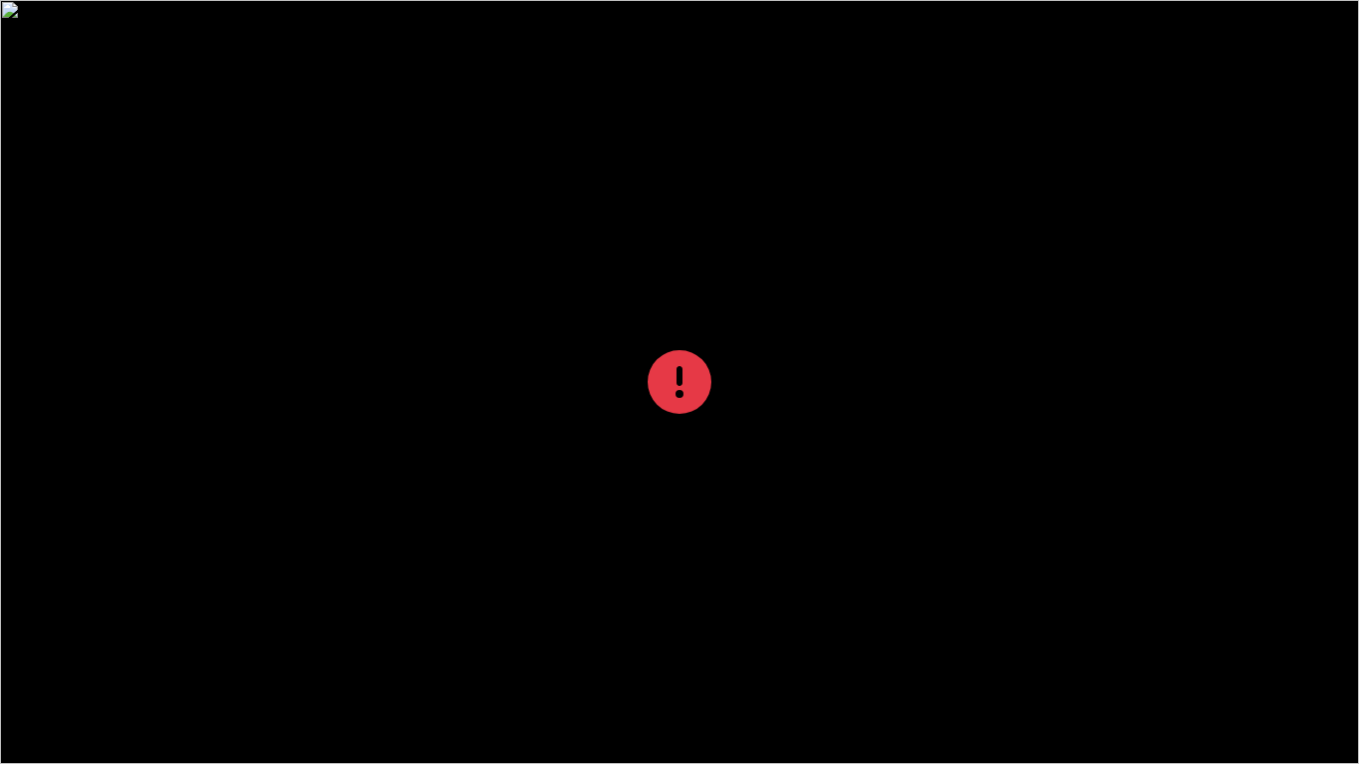
click at [653, 403] on icon at bounding box center [680, 382] width 64 height 64
